Goal: Navigation & Orientation: Go to known website

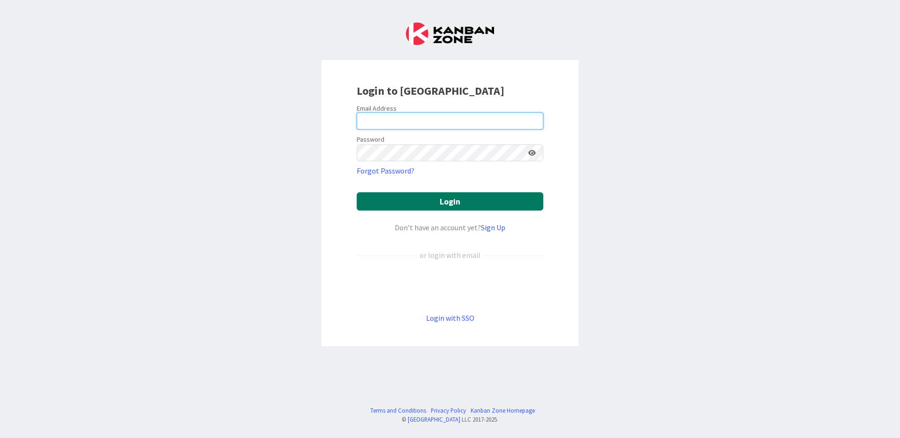
type input "[PERSON_NAME][EMAIL_ADDRESS][DOMAIN_NAME]"
click at [431, 198] on button "Login" at bounding box center [450, 201] width 186 height 18
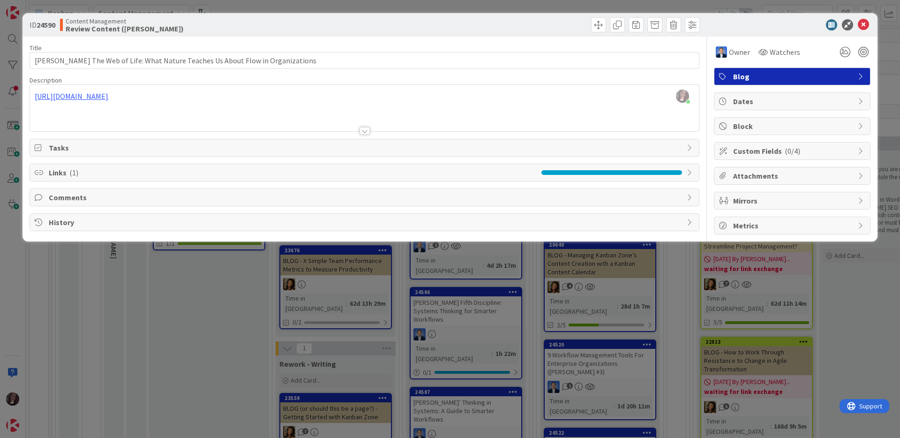
click at [92, 172] on span "Links ( 1 )" at bounding box center [293, 172] width 488 height 11
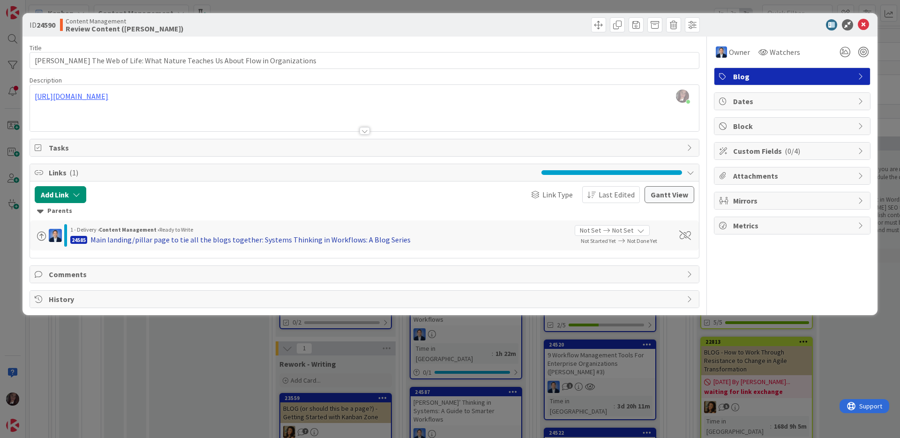
click at [227, 240] on div "Main landing/pillar page to tie all the blogs together: Systems Thinking in Wor…" at bounding box center [250, 239] width 320 height 11
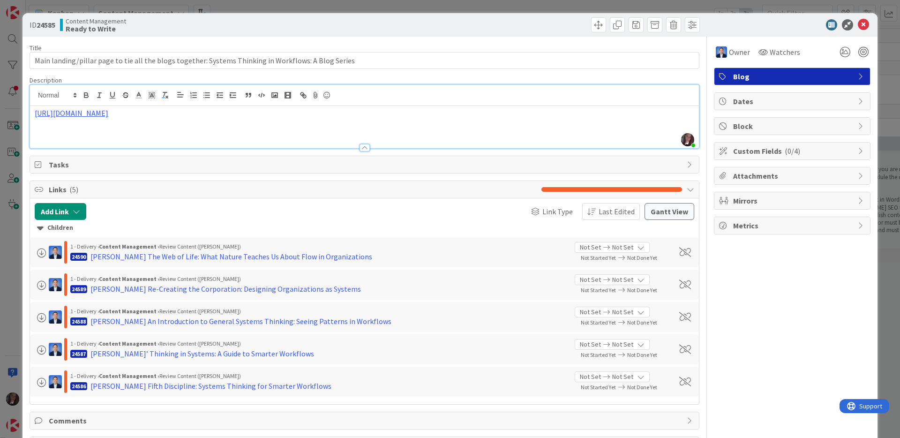
click at [167, 97] on div "[PERSON_NAME] just joined [URL][DOMAIN_NAME]" at bounding box center [364, 116] width 669 height 63
click at [165, 130] on link "[URL][DOMAIN_NAME]" at bounding box center [176, 131] width 64 height 12
